Goal: Task Accomplishment & Management: Manage account settings

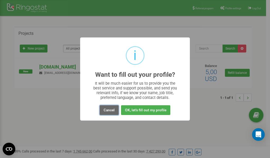
click at [110, 111] on button "Cancel" at bounding box center [109, 110] width 19 height 10
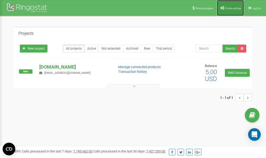
click at [226, 8] on span "Profile settings" at bounding box center [234, 8] width 16 height 3
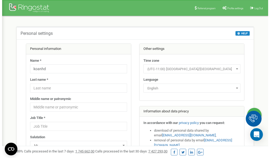
scroll to position [26, 0]
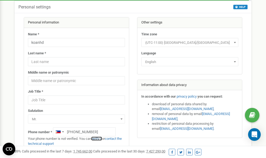
click at [99, 139] on link "verify it" at bounding box center [96, 139] width 11 height 4
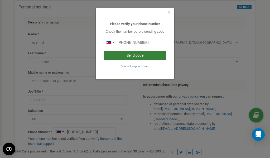
click at [140, 56] on button "Send code" at bounding box center [135, 55] width 63 height 9
